Goal: Information Seeking & Learning: Learn about a topic

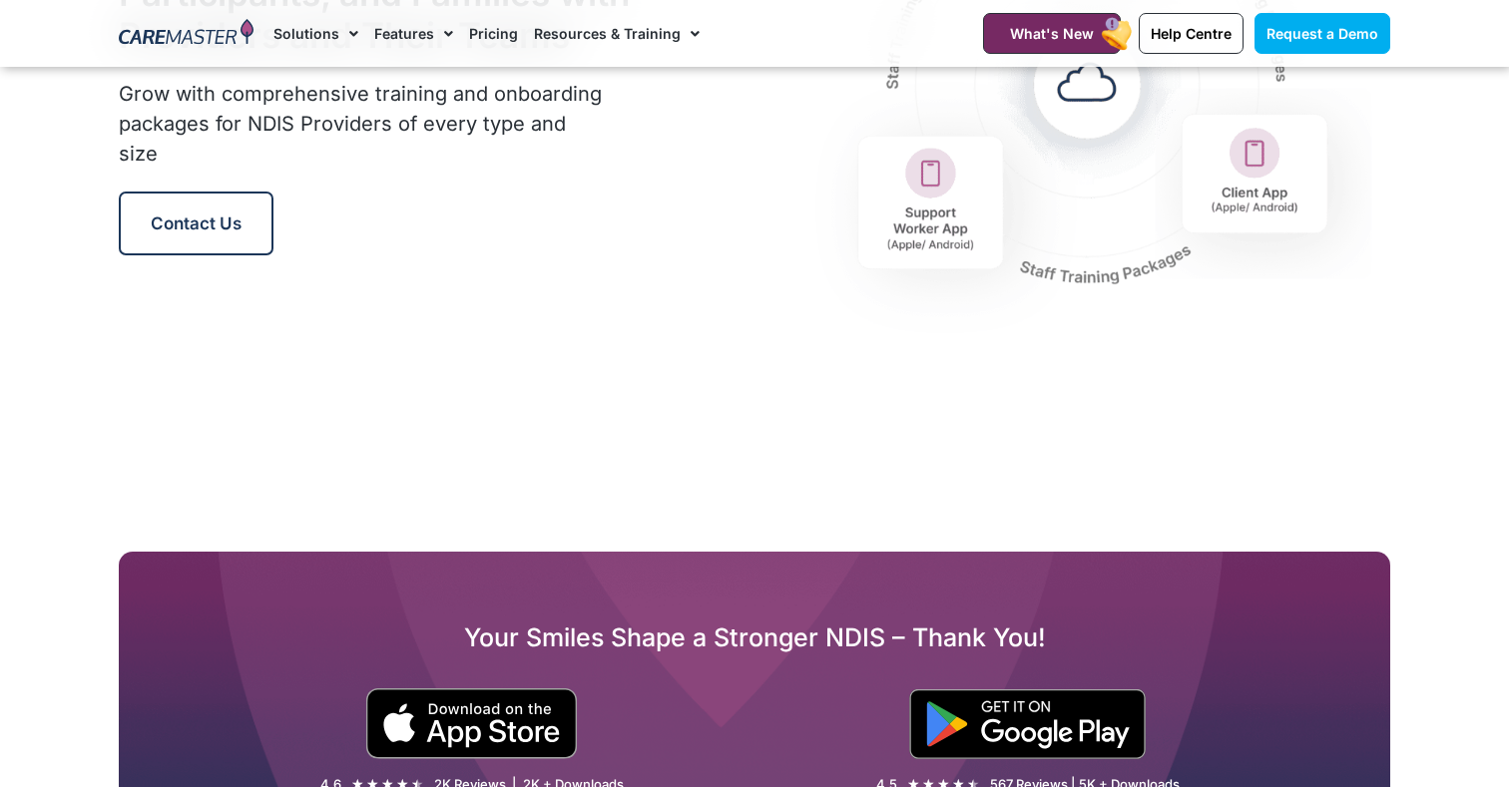
scroll to position [2398, 0]
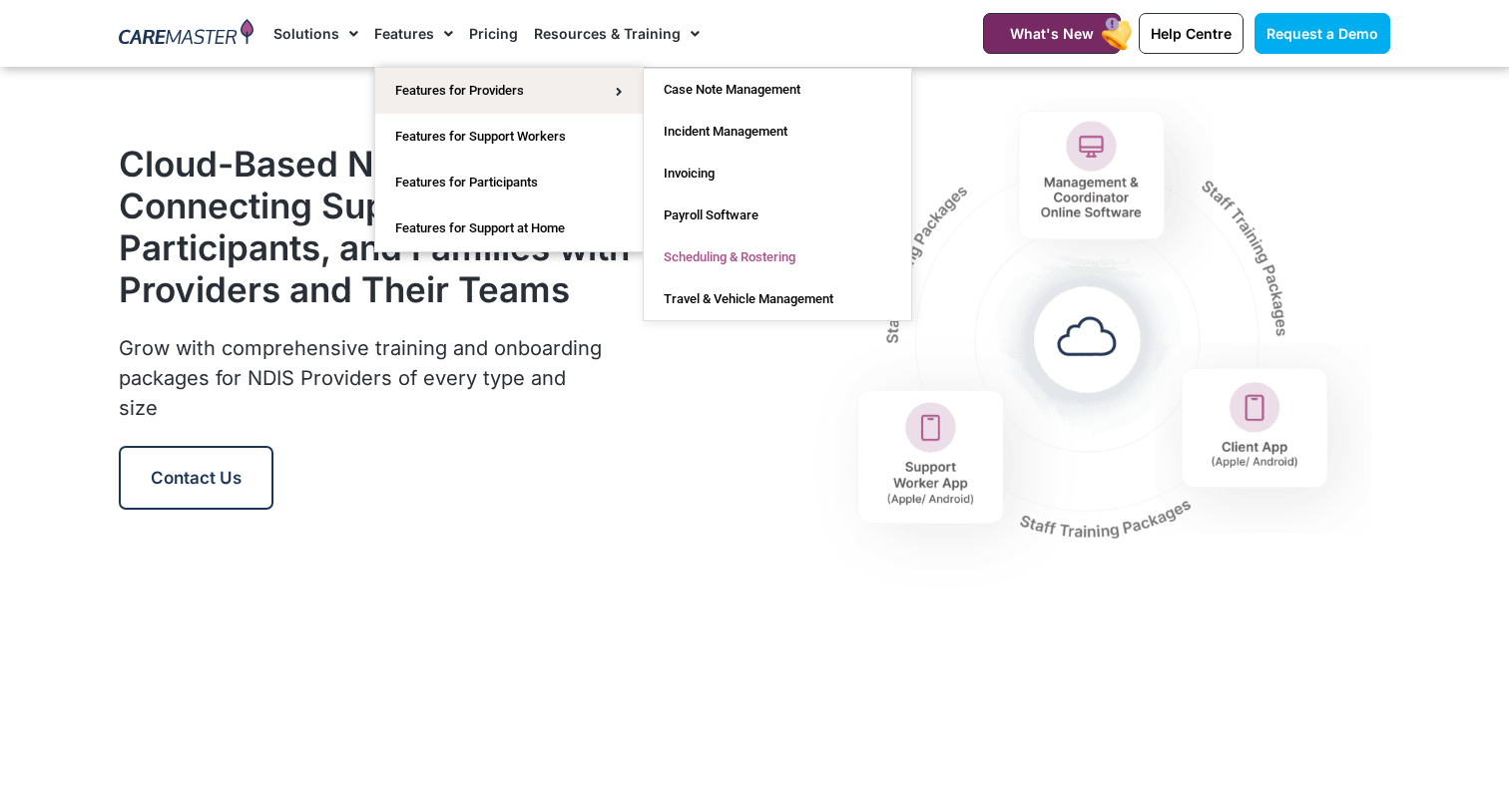
click at [719, 259] on link "Scheduling & Rostering" at bounding box center [777, 257] width 267 height 42
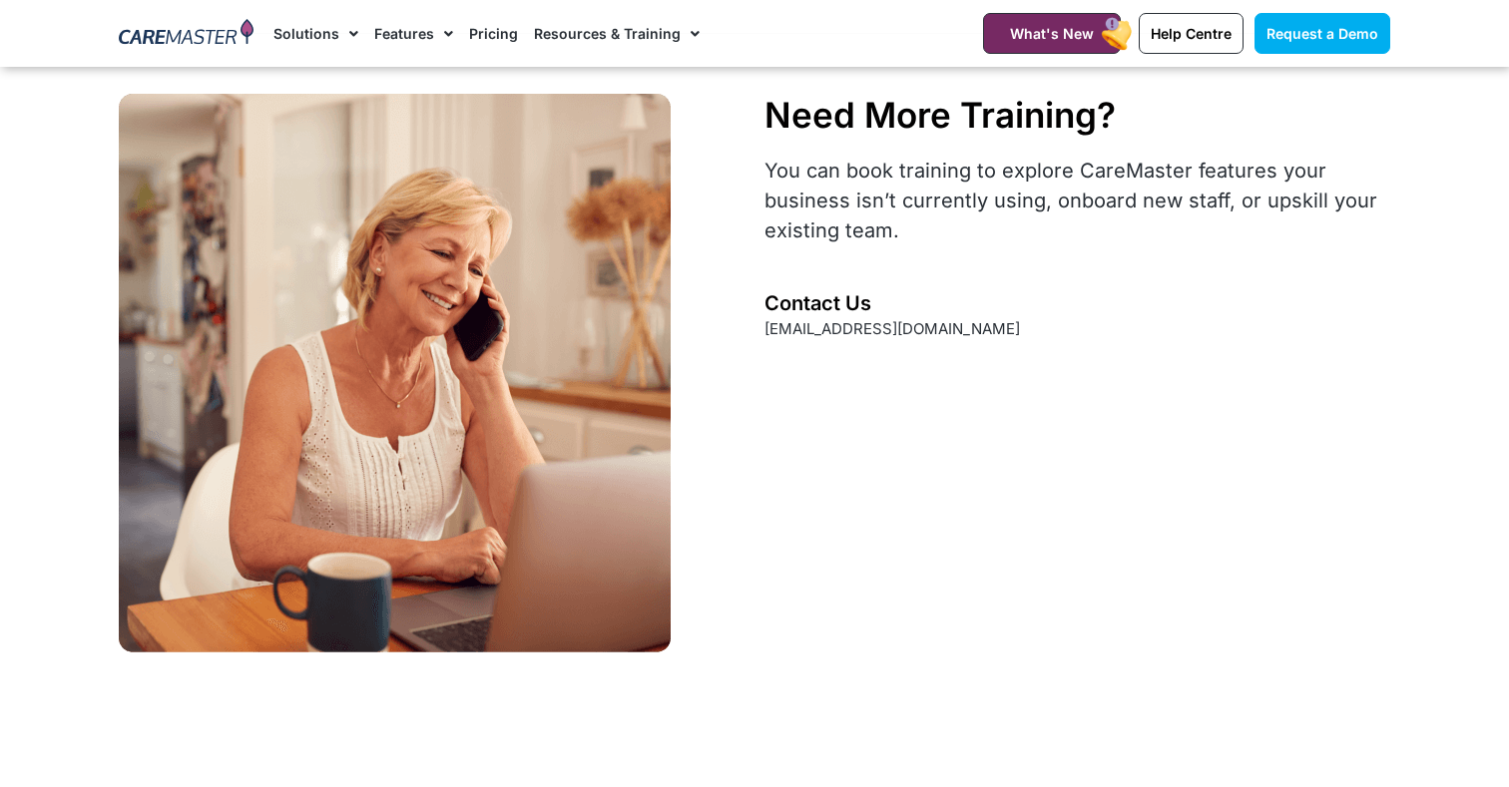
scroll to position [5817, 0]
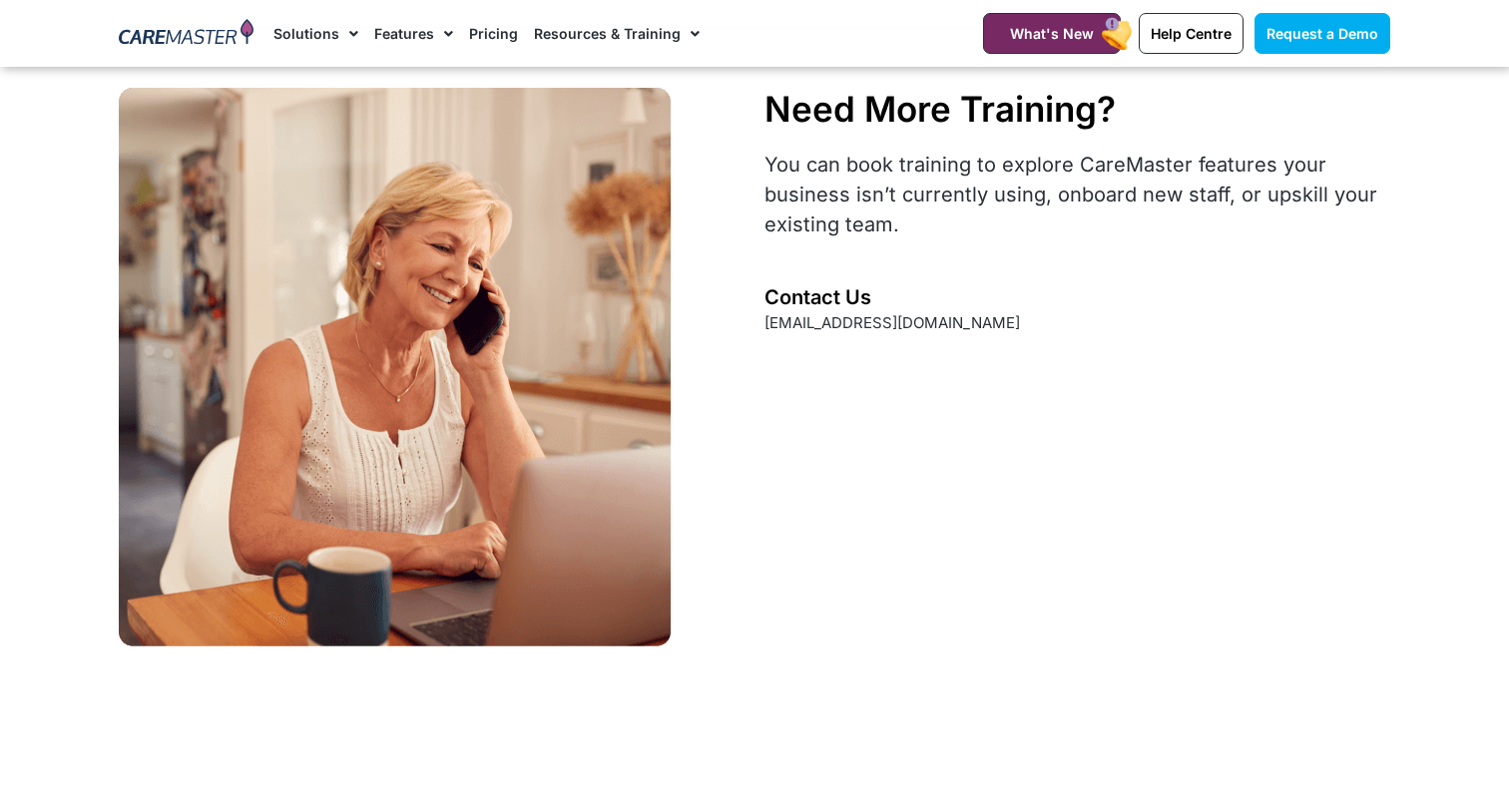
click at [476, 45] on link "Pricing" at bounding box center [493, 33] width 49 height 67
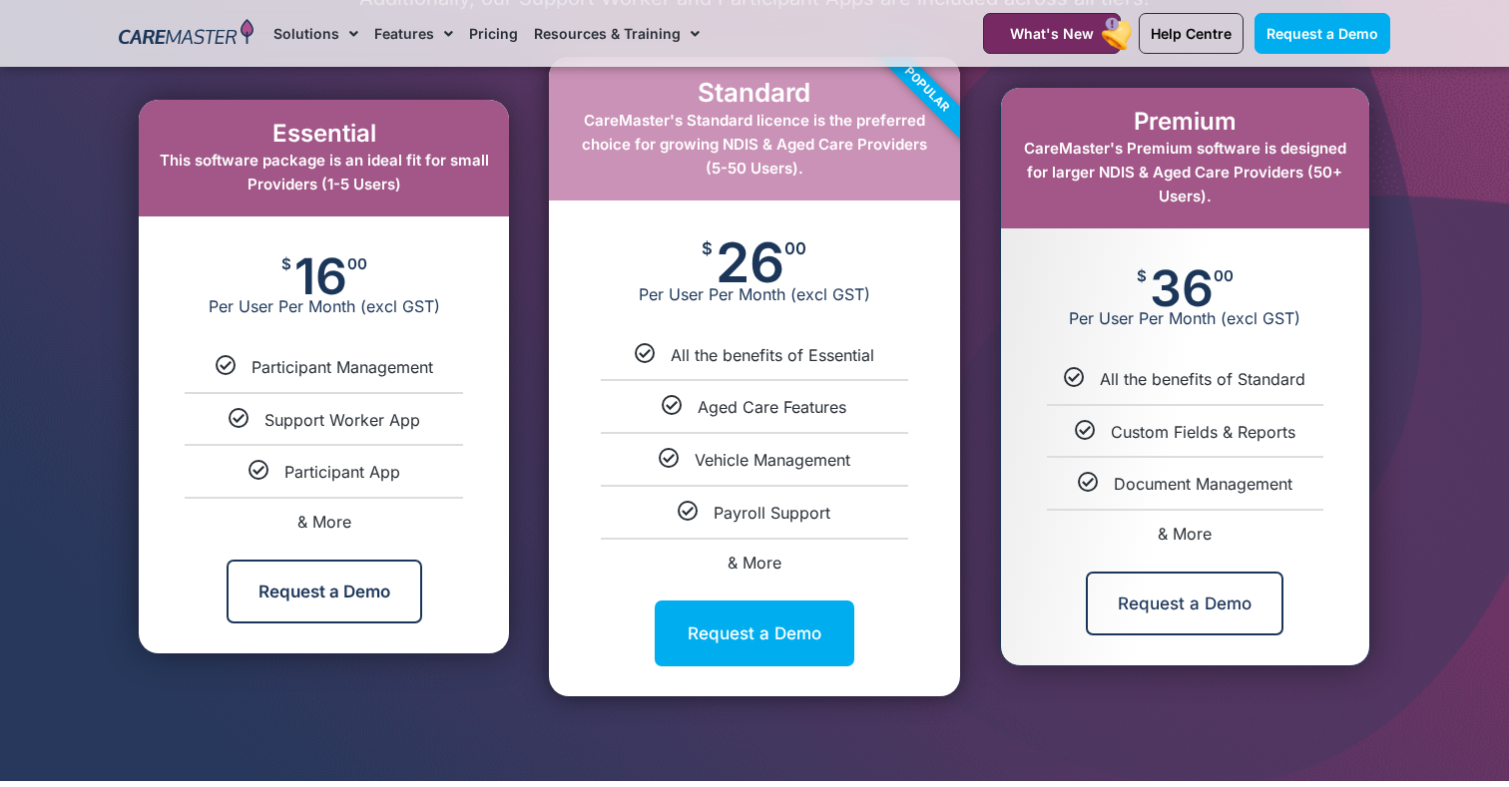
scroll to position [1088, 0]
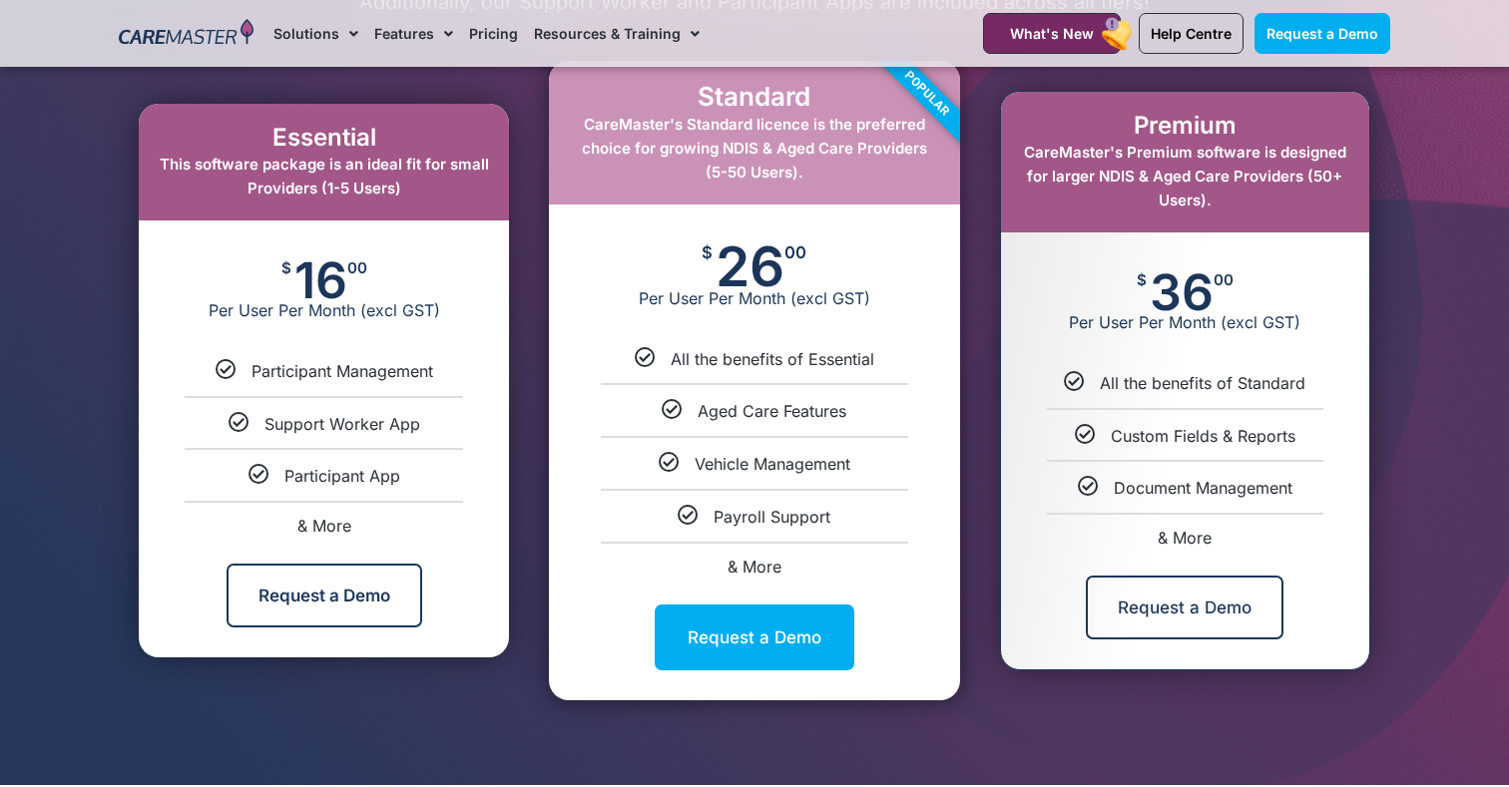
click at [772, 566] on span "& More" at bounding box center [754, 567] width 54 height 20
select select "****"
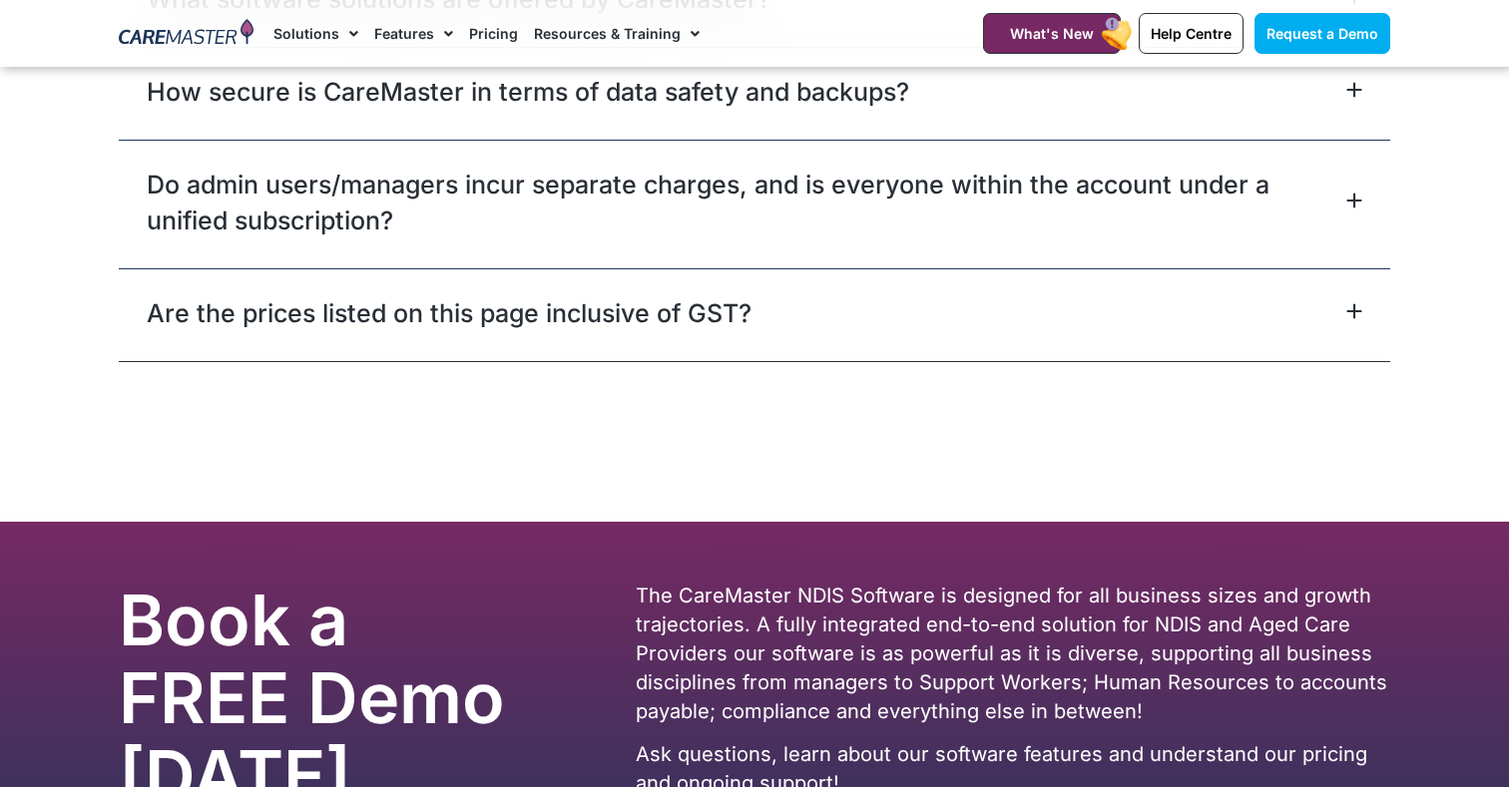
scroll to position [9405, 0]
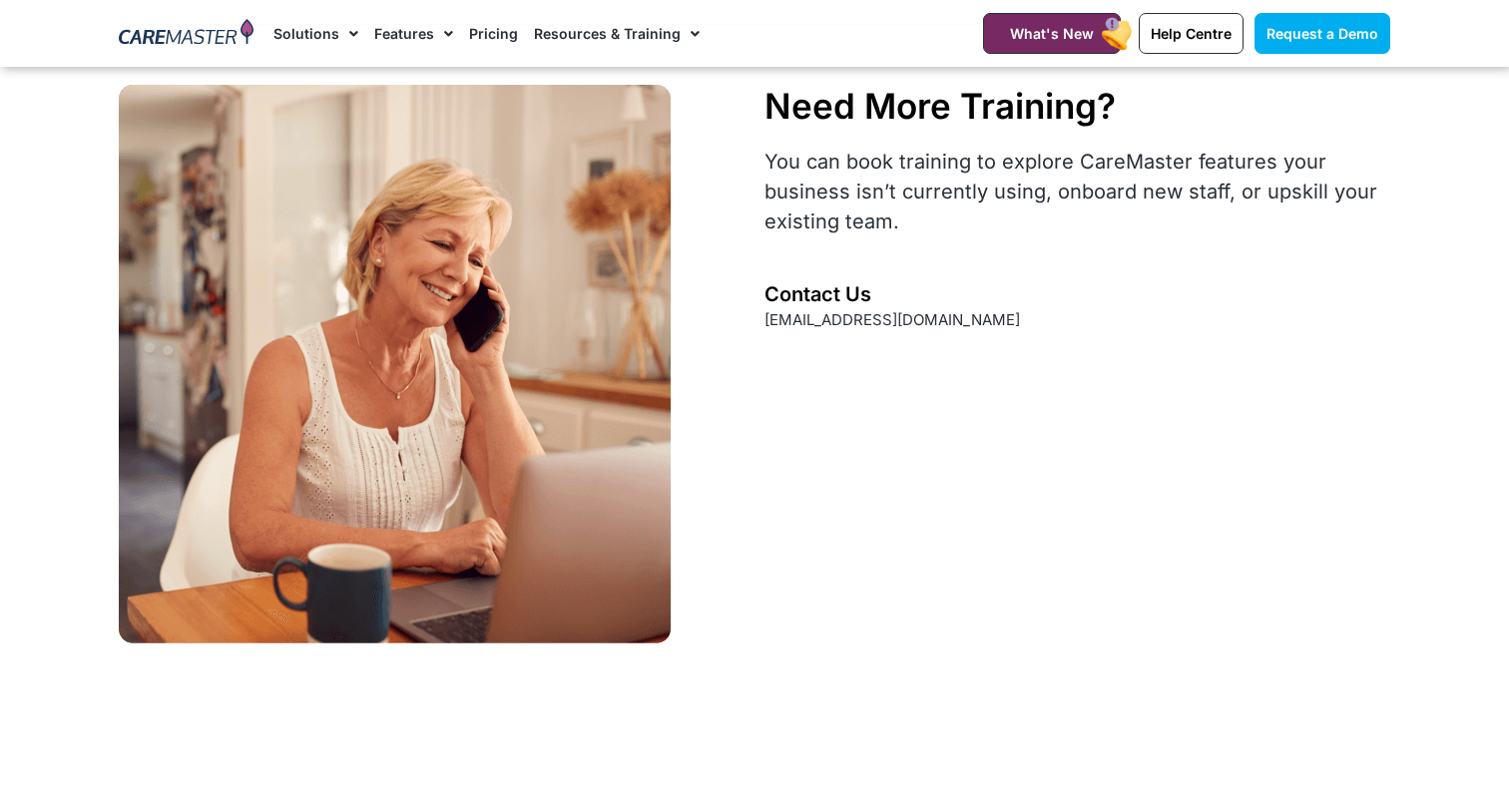
scroll to position [5817, 0]
